Goal: Transaction & Acquisition: Purchase product/service

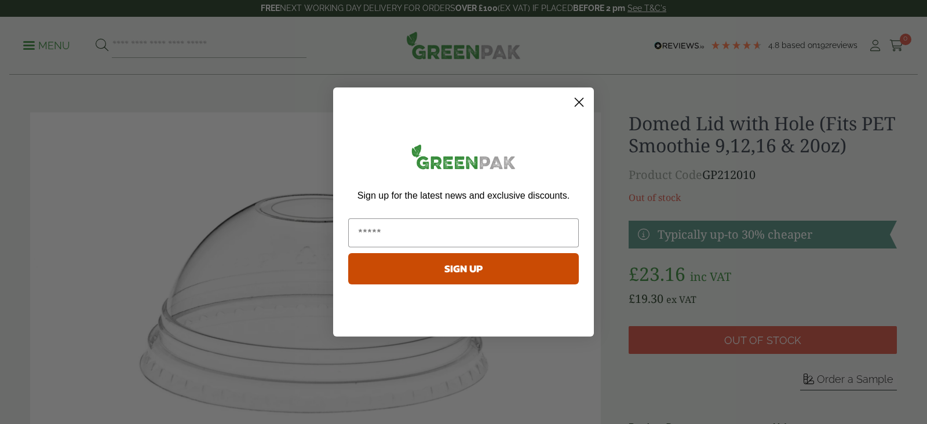
click at [578, 104] on circle "Close dialog" at bounding box center [579, 102] width 19 height 19
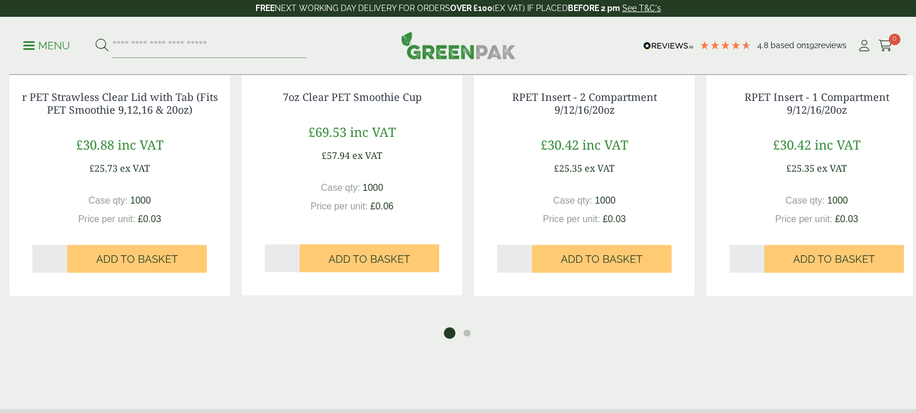
scroll to position [1191, 0]
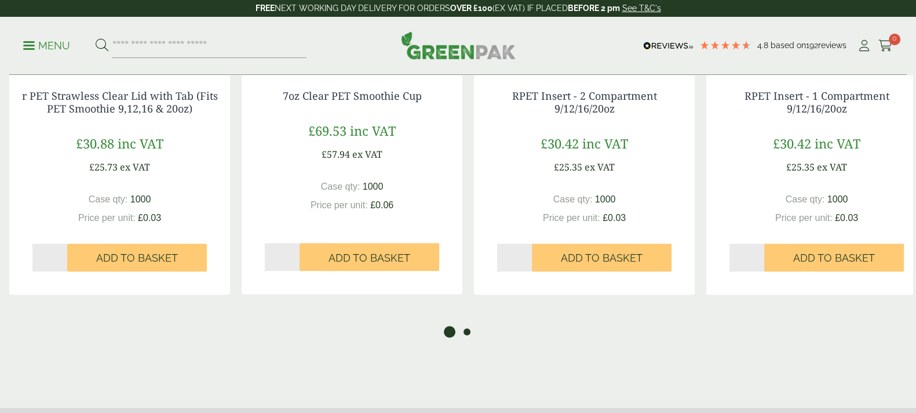
click at [469, 326] on button "2" at bounding box center [467, 332] width 12 height 12
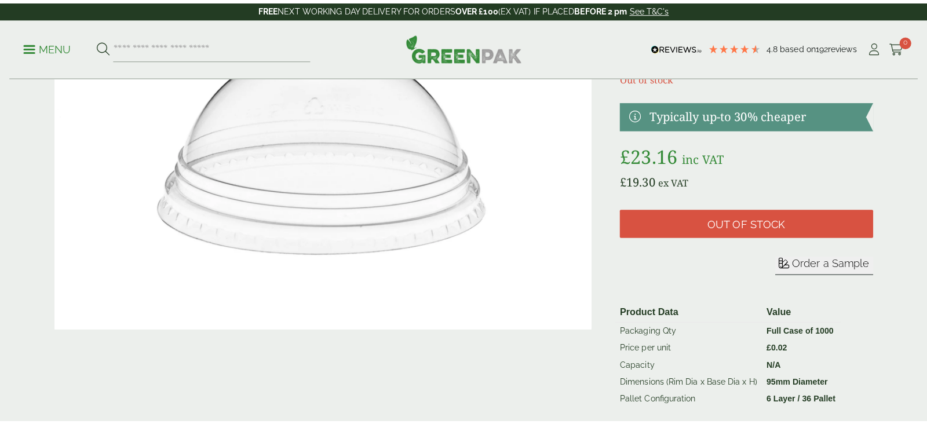
scroll to position [0, 0]
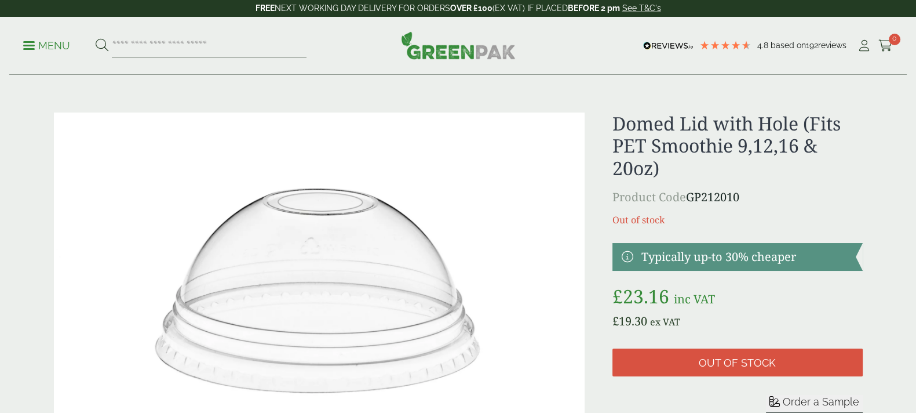
click at [26, 46] on p "Menu" at bounding box center [46, 46] width 47 height 14
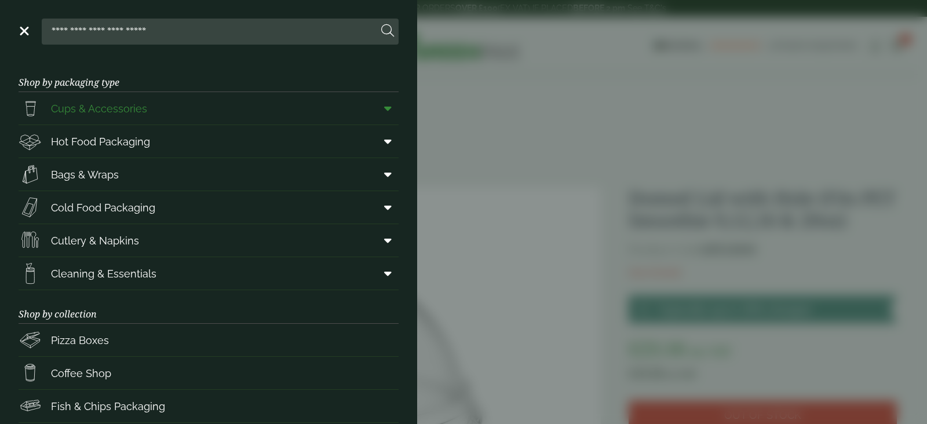
click at [82, 107] on span "Cups & Accessories" at bounding box center [99, 109] width 96 height 16
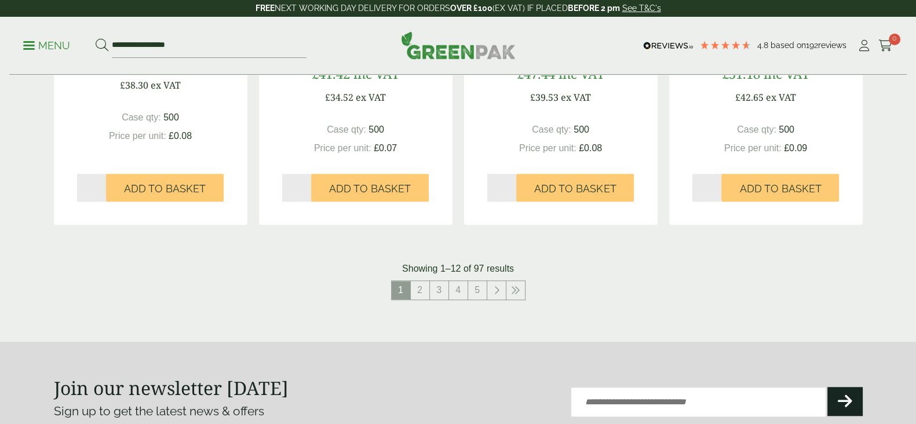
scroll to position [1194, 0]
click at [494, 285] on icon at bounding box center [497, 289] width 6 height 9
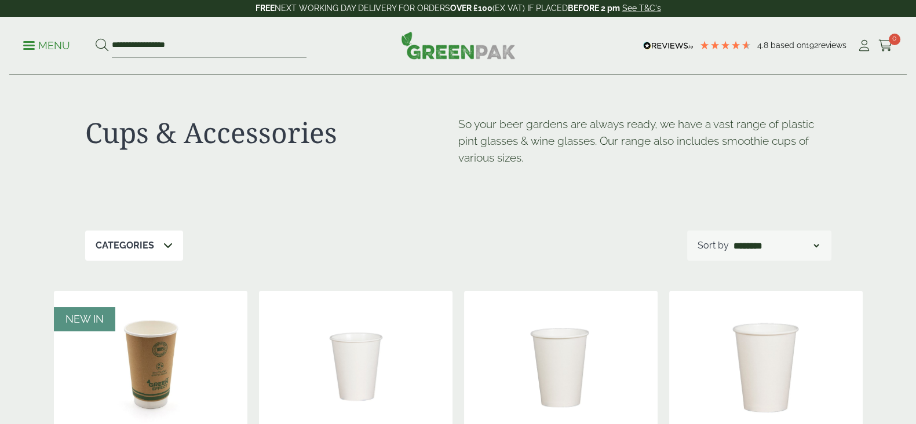
click at [163, 241] on icon at bounding box center [167, 245] width 9 height 9
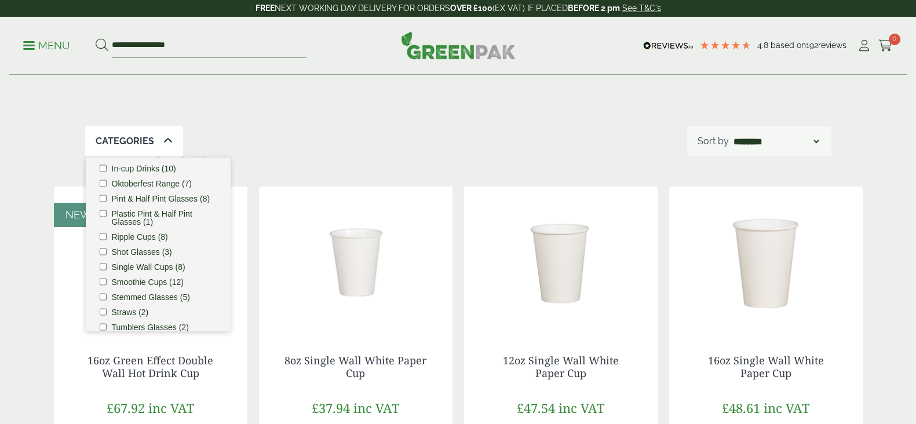
scroll to position [115, 0]
click at [120, 281] on label "Smoothie Cups (12)" at bounding box center [147, 279] width 72 height 8
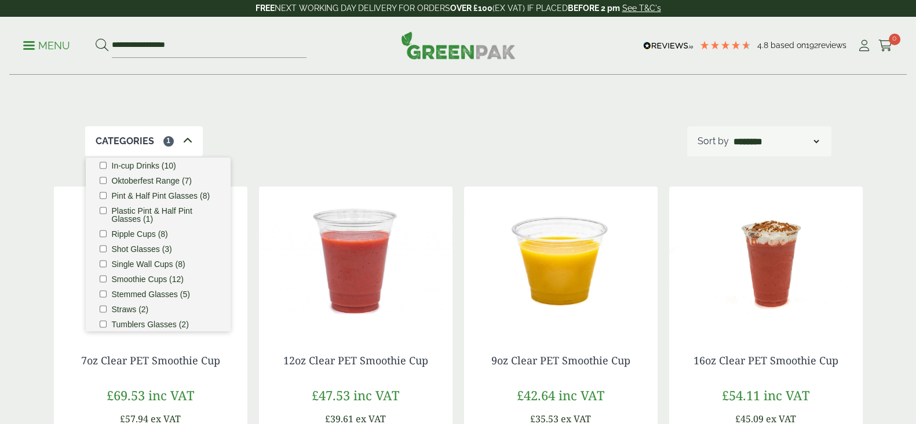
click at [386, 139] on div "Categories 1 Carafes & Jugs (3) Carry Packs (4) Coca Cola Cups (5) Cups & Acces…" at bounding box center [458, 141] width 747 height 30
click at [183, 136] on icon at bounding box center [187, 140] width 9 height 9
